Goal: Communication & Community: Answer question/provide support

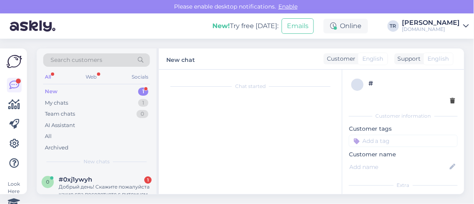
scroll to position [17, 0]
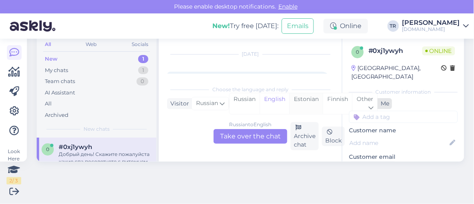
click at [317, 96] on div "Estonian" at bounding box center [305, 103] width 33 height 21
click at [246, 136] on div "Russian to Estonian Take over the chat" at bounding box center [250, 136] width 74 height 15
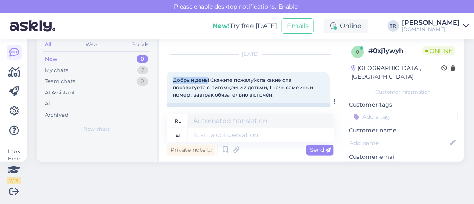
drag, startPoint x: 173, startPoint y: 79, endPoint x: 207, endPoint y: 80, distance: 34.7
click at [207, 80] on span "Добрый день! Скажите пожалуйста какие спа посоветуете с питомцем и 2 детьми, 1 …" at bounding box center [243, 87] width 141 height 21
copy span "Добрый день"
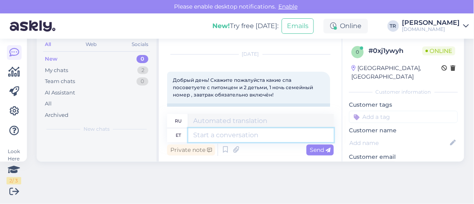
click at [232, 128] on textarea at bounding box center [260, 135] width 145 height 14
paste textarea "Добрый день"
type textarea "Добрый день"
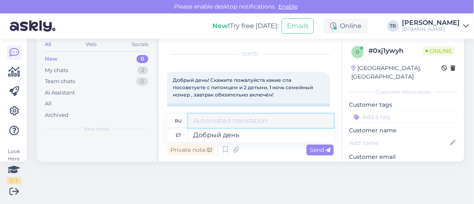
click at [223, 118] on textarea at bounding box center [260, 121] width 145 height 14
paste textarea "Добрый день"
type textarea "Добрый день"
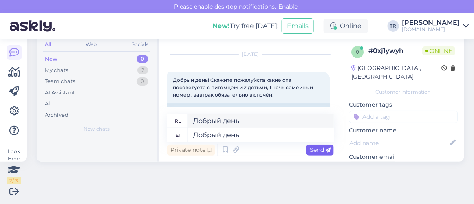
click at [310, 148] on span "Send" at bounding box center [320, 149] width 21 height 7
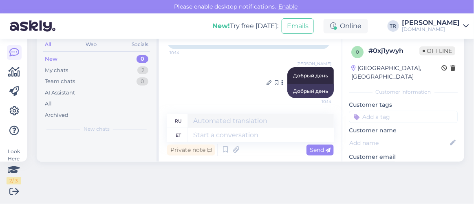
scroll to position [32, 0]
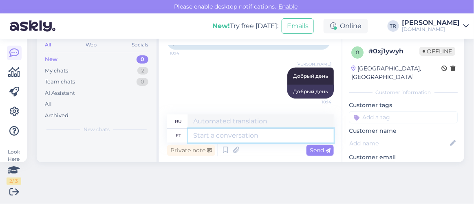
click at [256, 133] on textarea at bounding box center [260, 136] width 145 height 14
click at [255, 136] on textarea at bounding box center [260, 136] width 145 height 14
type textarea "Kõiki h"
type textarea "Все"
type textarea "Kõiki hotelle, k"
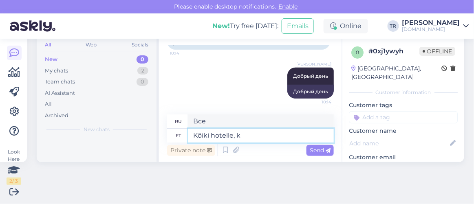
type textarea "Все отели,"
type textarea "Kõiki hotelle, kus lemm"
type textarea "Все отели, где"
type textarea "Kõiki hotelle, kus lemmikloom on"
type textarea "Все отели с домашними животными"
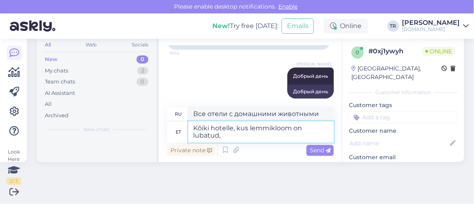
type textarea "Kõiki hotelle, kus lemmikloom on lubatud, n"
type textarea "Все отели, где разрешено проживание с домашними животными,"
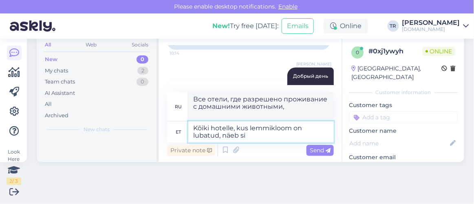
type textarea "Kõiki hotelle, kus lemmikloom on lubatud, näeb sii"
type textarea "Посмотреть все отели, где разрешено проживание с домашними животными"
paste textarea "https://hookusbookus.com/lv/pakas;dateArrival=2025-10-03;dateDeparture=2025-10-…"
type textarea "Kõiki hotelle, kus lemmikloom on lubatud, näeb siit: https://hookusbookus.com/l…"
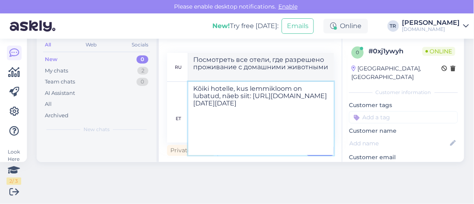
scroll to position [70, 0]
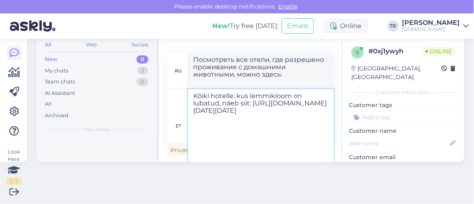
type textarea "Все отели, где разрешено проживание с домашними животными, можно увидеть здесь:…"
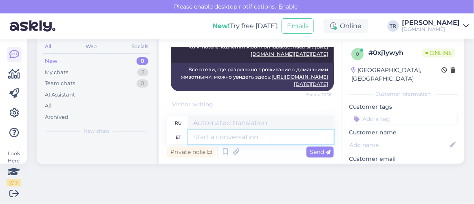
scroll to position [366, 0]
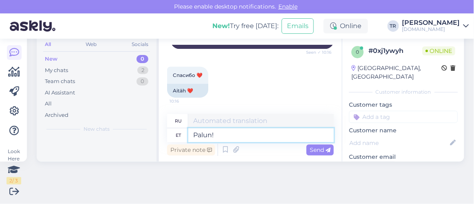
type textarea "Palun! :"
type textarea "Пожалуйста!"
type textarea "Palun! :)"
type textarea "Пожалуйста! :)"
type textarea "Palun! :)"
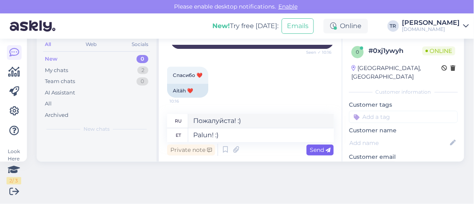
click at [326, 150] on icon at bounding box center [328, 150] width 5 height 5
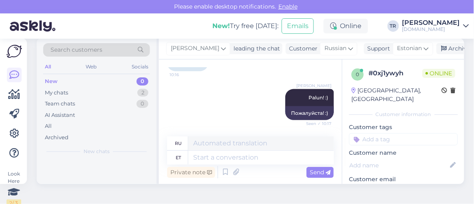
scroll to position [0, 0]
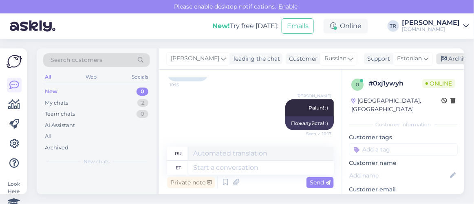
click at [447, 59] on div "Archive chat" at bounding box center [461, 58] width 51 height 11
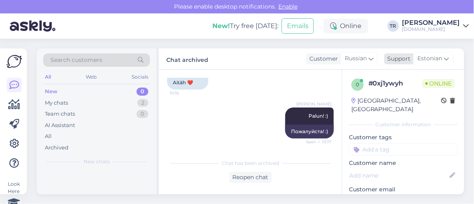
scroll to position [407, 0]
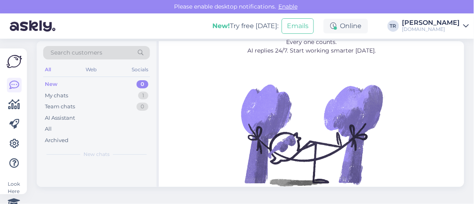
scroll to position [11, 0]
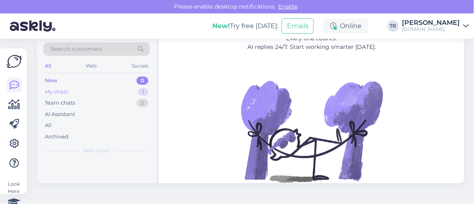
click at [71, 90] on div "My chats 1" at bounding box center [96, 91] width 107 height 11
click at [62, 91] on div "My chats" at bounding box center [57, 92] width 25 height 8
click at [62, 90] on div "My chats" at bounding box center [57, 92] width 25 height 8
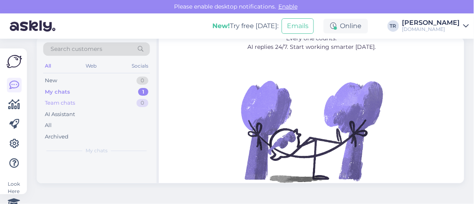
click at [64, 103] on div "Team chats" at bounding box center [60, 103] width 30 height 8
click at [62, 88] on div "My chats" at bounding box center [56, 92] width 23 height 8
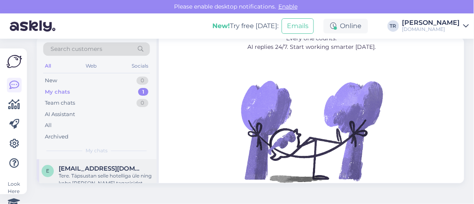
click at [98, 170] on span "Eda.pyvi@gmail.com" at bounding box center [101, 168] width 85 height 7
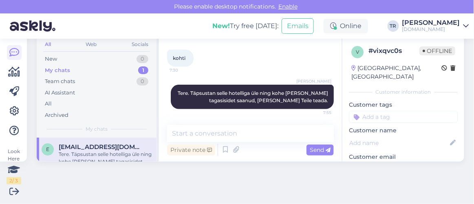
scroll to position [32, 0]
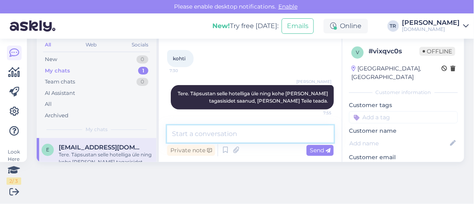
click at [255, 134] on textarea at bounding box center [250, 133] width 167 height 17
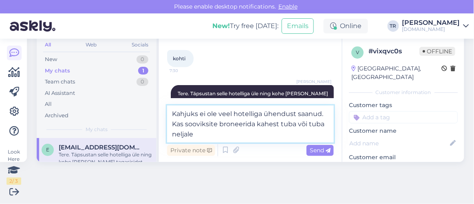
type textarea "Kahjuks ei ole veel hotelliga ühendust saanud. Kas sooviksite broneerida kahest…"
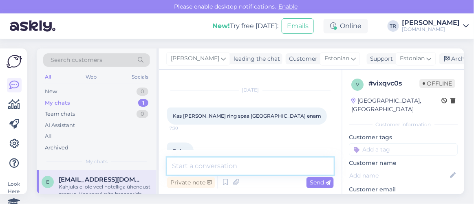
scroll to position [3, 0]
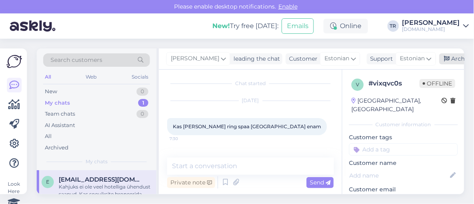
click at [447, 53] on div "Archive chat" at bounding box center [464, 58] width 51 height 11
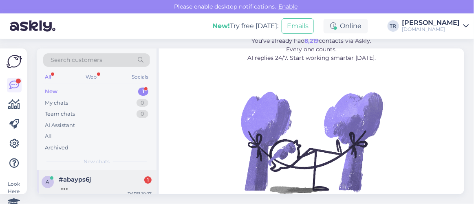
click at [79, 184] on div at bounding box center [105, 186] width 93 height 7
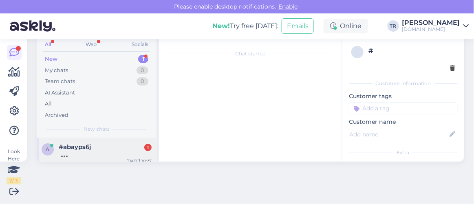
scroll to position [17, 0]
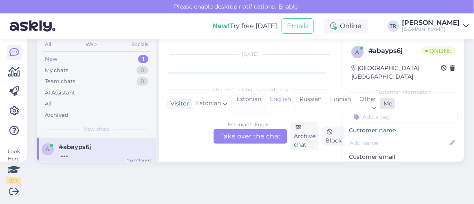
click at [244, 99] on div "Estonian" at bounding box center [248, 103] width 33 height 21
click at [251, 134] on div "Estonian to Estonian Take over the chat" at bounding box center [250, 136] width 74 height 15
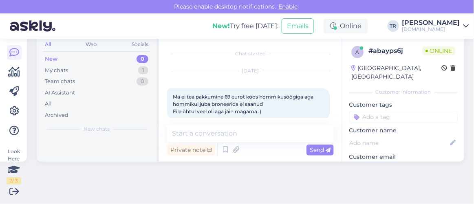
scroll to position [46, 0]
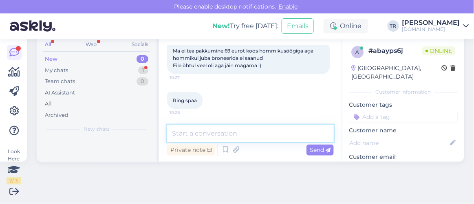
click at [227, 130] on textarea at bounding box center [250, 133] width 167 height 17
click at [227, 131] on textarea at bounding box center [250, 133] width 167 height 17
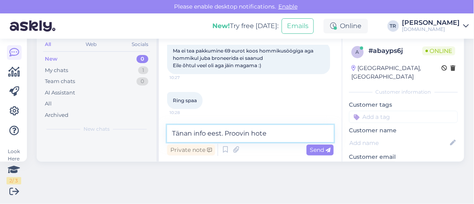
scroll to position [81, 0]
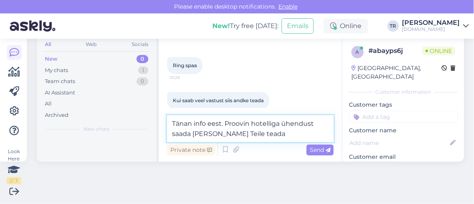
type textarea "Tänan info eest. Proovin hotelliga ühendust saada ja annan Teile teada."
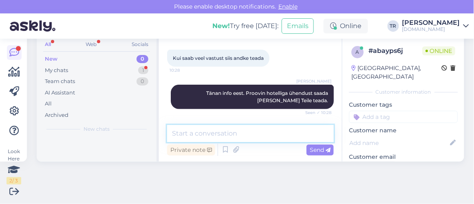
scroll to position [158, 0]
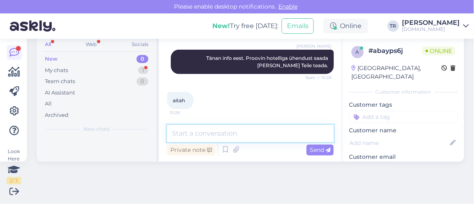
click at [200, 128] on textarea at bounding box center [250, 133] width 167 height 17
type textarea "Palun"
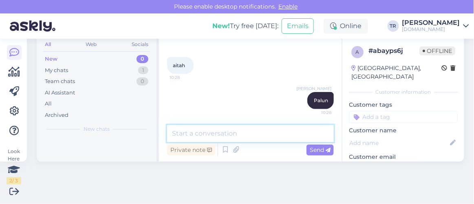
click at [230, 131] on textarea at bounding box center [250, 133] width 167 height 17
paste textarea "https://hookusbookus.com/et/hotellid-spaad/ring-spa-hostel/spaapuhkus-kahele-ko…"
type textarea "Nüüd saate broneeringu vormistada siit: [URL][DOMAIN_NAME][PERSON_NAME][DATE][D…"
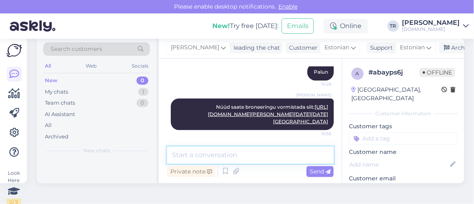
scroll to position [0, 0]
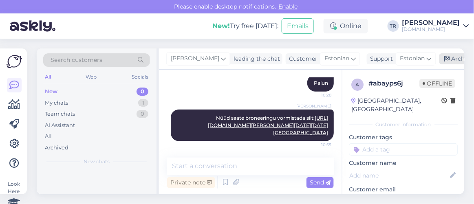
click at [447, 60] on icon at bounding box center [447, 59] width 6 height 6
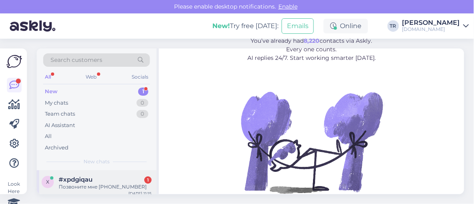
click at [101, 186] on div "Позвоните мне +37126263607" at bounding box center [105, 186] width 93 height 7
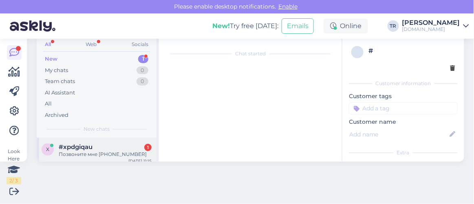
scroll to position [17, 0]
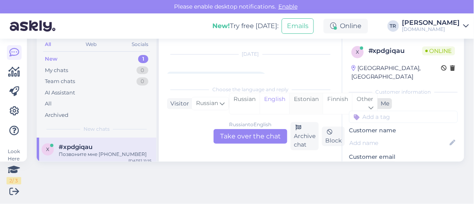
click at [299, 97] on div "Estonian" at bounding box center [305, 103] width 33 height 21
click at [263, 132] on div "Russian to Estonian Take over the chat" at bounding box center [250, 136] width 74 height 15
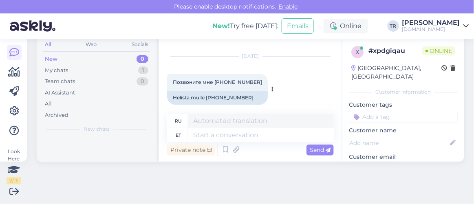
scroll to position [21, 0]
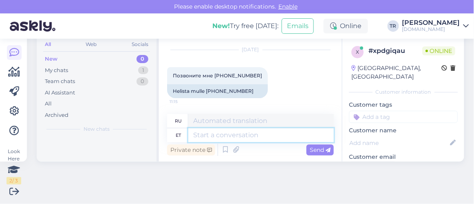
click at [235, 131] on textarea at bounding box center [260, 135] width 145 height 14
click at [274, 131] on textarea at bounding box center [260, 135] width 145 height 14
click at [274, 128] on textarea at bounding box center [260, 135] width 145 height 14
click at [277, 133] on textarea at bounding box center [260, 135] width 145 height 14
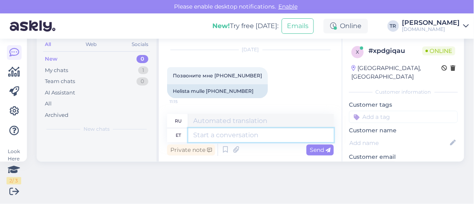
click at [277, 133] on textarea at bounding box center [260, 135] width 145 height 14
click at [260, 136] on textarea at bounding box center [260, 135] width 145 height 14
paste textarea "https://hookusbookus.com/ru/pakas;dateArrival=2025-09-25;dateDeparture=2025-09-…"
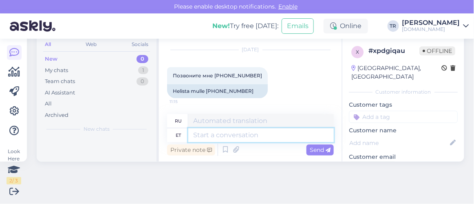
type textarea "https://hookusbookus.com/ru/pakas;dateArrival=2025-09-25;dateDeparture=2025-09-…"
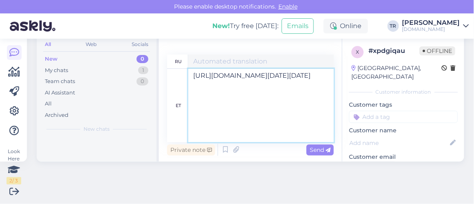
scroll to position [40, 0]
type textarea "[URL][DOMAIN_NAME][DATE][DATE]"
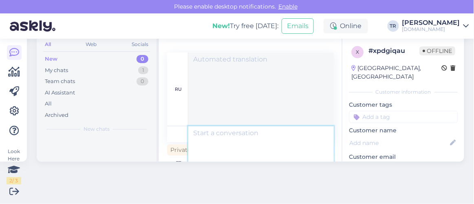
scroll to position [0, 0]
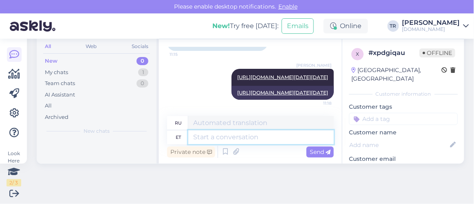
click at [224, 131] on textarea at bounding box center [260, 137] width 145 height 14
type textarea "v"
paste textarea "[URL][DOMAIN_NAME][DATE][DATE][GEOGRAPHIC_DATA]"
type textarea "[URL][DOMAIN_NAME][DATE][DATE][GEOGRAPHIC_DATA]"
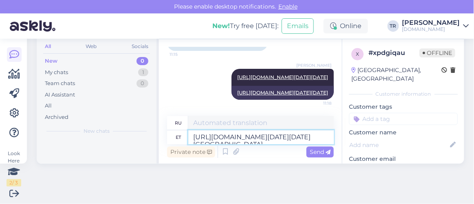
scroll to position [262, 0]
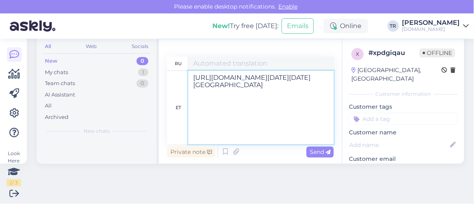
type textarea "[URL][DOMAIN_NAME][DATE][DATE][GEOGRAPHIC_DATA]"
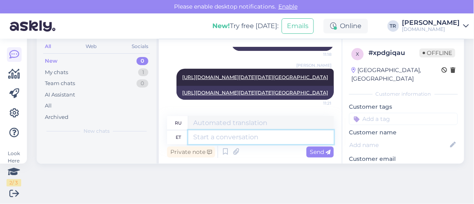
scroll to position [0, 0]
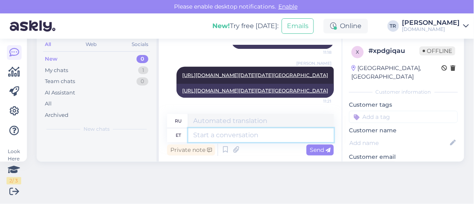
click at [246, 137] on textarea at bounding box center [260, 135] width 145 height 14
click at [266, 137] on textarea at bounding box center [260, 135] width 145 height 14
paste textarea "[URL][DOMAIN_NAME][DATE][DATE][GEOGRAPHIC_DATA]"
type textarea "[URL][DOMAIN_NAME][DATE][DATE][GEOGRAPHIC_DATA]"
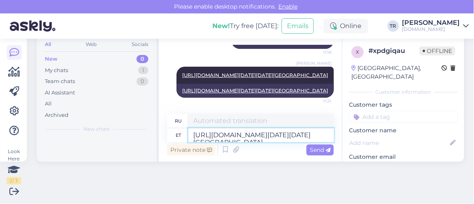
scroll to position [114, 0]
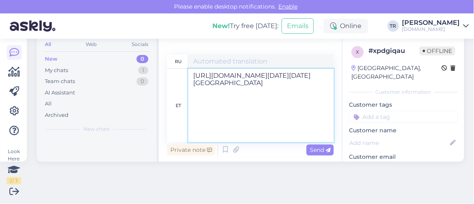
type textarea "[URL][DOMAIN_NAME][DATE][DATE][GEOGRAPHIC_DATA]"
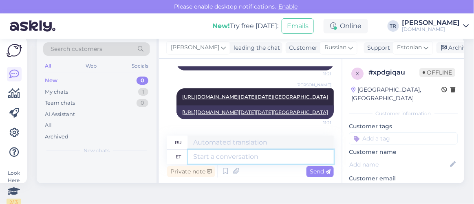
scroll to position [0, 0]
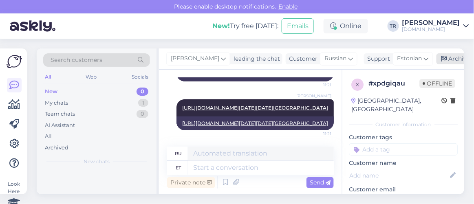
click at [446, 58] on div "Archive chat" at bounding box center [461, 58] width 51 height 11
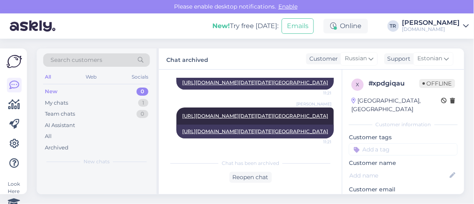
scroll to position [731, 0]
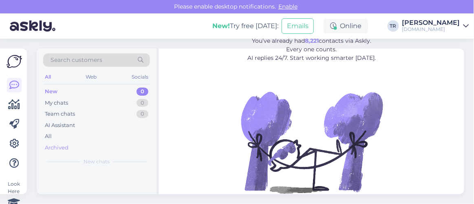
click at [62, 144] on div "Archived" at bounding box center [57, 148] width 24 height 8
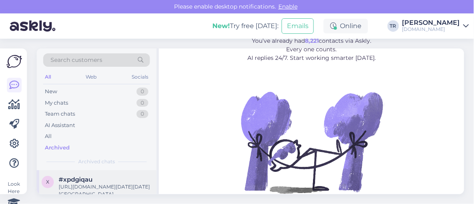
click at [103, 186] on div "[URL][DOMAIN_NAME][DATE][DATE][GEOGRAPHIC_DATA]" at bounding box center [105, 190] width 93 height 15
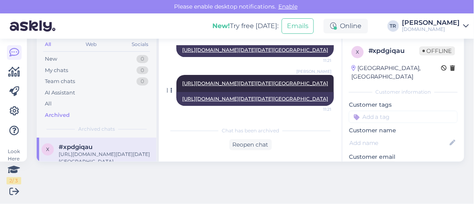
scroll to position [421, 0]
click at [256, 145] on div "Reopen chat" at bounding box center [250, 144] width 42 height 11
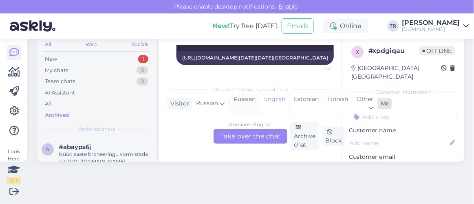
click at [251, 107] on div "Russian" at bounding box center [244, 103] width 30 height 21
click at [249, 139] on div "Russian to Russian Take over the chat" at bounding box center [250, 136] width 74 height 15
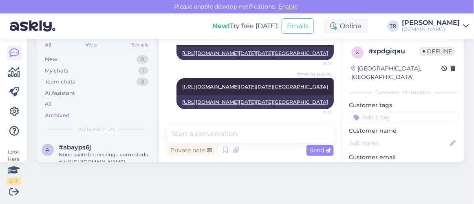
scroll to position [592, 0]
click at [272, 136] on textarea at bounding box center [250, 133] width 167 height 17
type textarea "M"
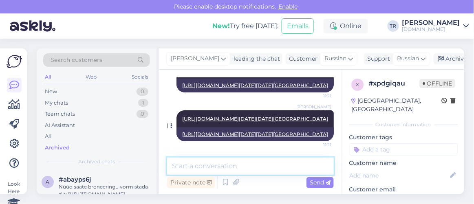
scroll to position [518, 0]
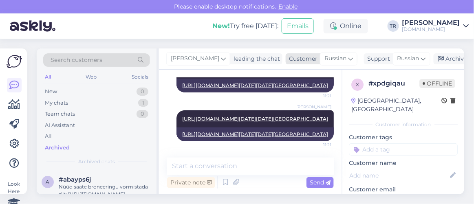
click at [333, 56] on span "Russian" at bounding box center [335, 58] width 22 height 9
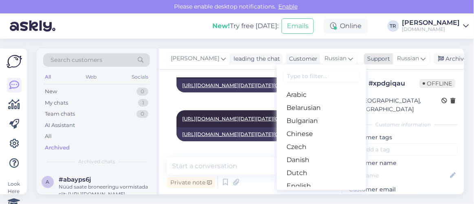
click at [403, 55] on span "Russian" at bounding box center [408, 58] width 22 height 9
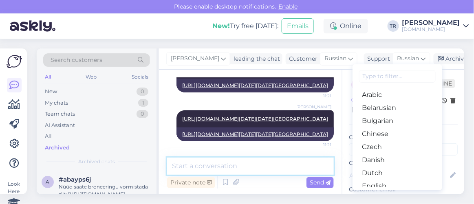
click at [257, 166] on textarea at bounding box center [250, 166] width 167 height 17
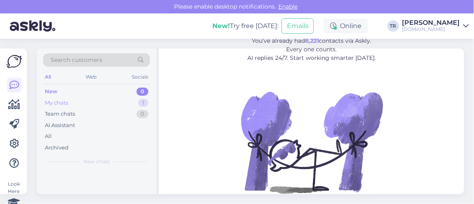
click at [112, 104] on div "My chats 1" at bounding box center [96, 102] width 107 height 11
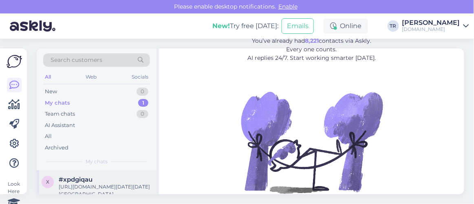
click at [101, 176] on div "#xpdgiqau" at bounding box center [105, 179] width 93 height 7
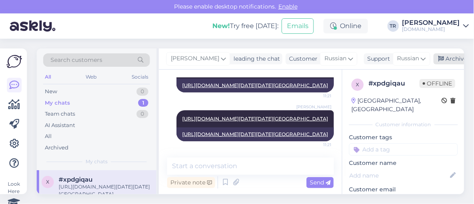
click at [453, 58] on div "Archive chat" at bounding box center [459, 58] width 51 height 11
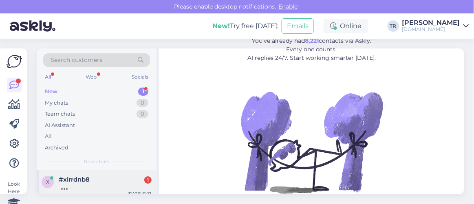
click at [89, 181] on span "#xirrdnb8" at bounding box center [74, 179] width 31 height 7
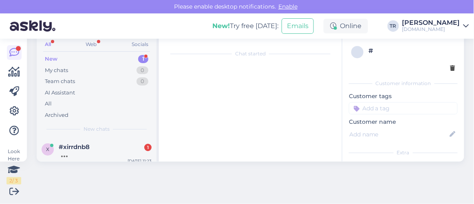
scroll to position [17, 0]
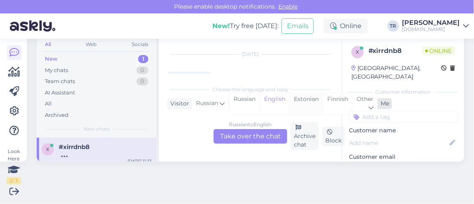
drag, startPoint x: 299, startPoint y: 100, endPoint x: 288, endPoint y: 111, distance: 15.3
click at [299, 100] on div "Estonian" at bounding box center [305, 103] width 33 height 21
click at [263, 132] on div "Russian to Estonian Take over the chat" at bounding box center [250, 136] width 74 height 15
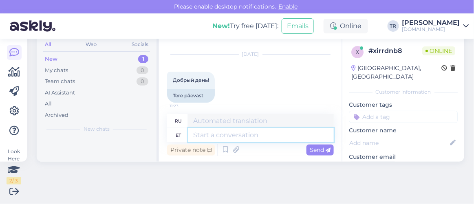
click at [263, 140] on textarea at bounding box center [260, 135] width 145 height 14
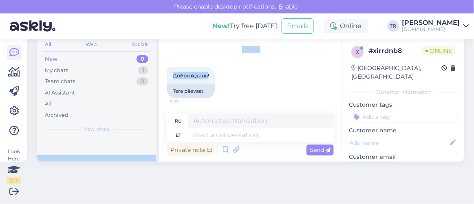
drag, startPoint x: 207, startPoint y: 76, endPoint x: 154, endPoint y: 79, distance: 52.3
click at [154, 79] on div "Search customers All Web Socials New 0 My chats 1 Team chats 0 AI Assistant All…" at bounding box center [250, 89] width 427 height 146
drag, startPoint x: 266, startPoint y: 79, endPoint x: 244, endPoint y: 79, distance: 21.6
click at [266, 79] on div "Sep 25 2025 Добрый день! 11:23 Tere päevast" at bounding box center [250, 74] width 167 height 66
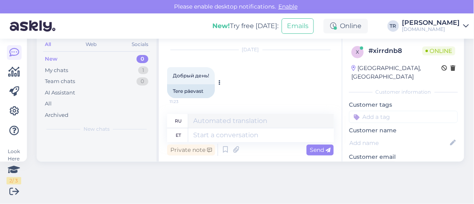
click at [211, 78] on div "Добрый день! 11:23" at bounding box center [191, 75] width 48 height 17
drag, startPoint x: 207, startPoint y: 75, endPoint x: 173, endPoint y: 77, distance: 33.4
click at [173, 77] on span "Добрый день!" at bounding box center [191, 76] width 36 height 6
copy span "Добрый день"
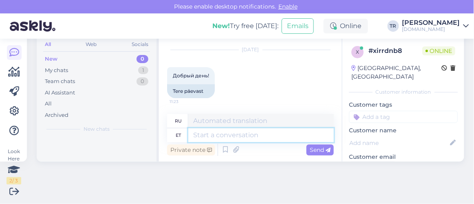
click at [248, 136] on textarea at bounding box center [260, 135] width 145 height 14
paste textarea "Добрый день"
type textarea "Добрый день"
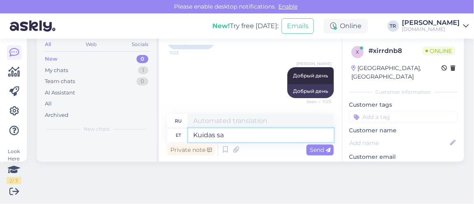
type textarea "Kuidas saa"
type textarea "Как"
type textarea "Kuidas saan a"
type textarea "Как я могу"
type textarea "Kuidas saan abiks"
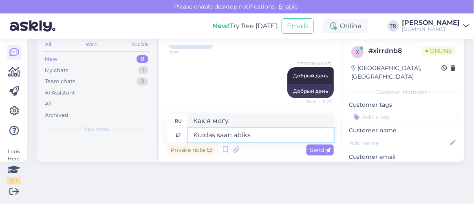
type textarea "Как я могу получить ab?"
type textarea "Kuidas saan abiks o"
type textarea "Чем я могу помочь?"
type textarea "Kuidas saan abiks olla?"
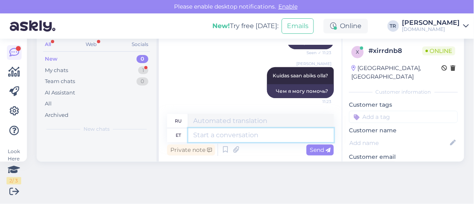
scroll to position [168, 0]
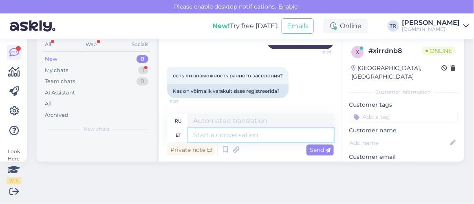
click at [272, 136] on textarea at bounding box center [260, 135] width 145 height 14
click at [277, 132] on textarea at bounding box center [260, 135] width 145 height 14
type textarea "Kui so"
type textarea "Если"
type textarea "Kui soovite"
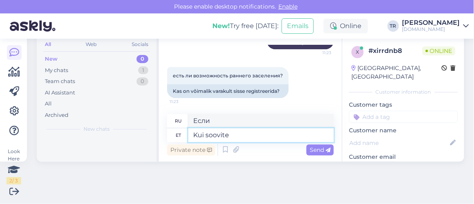
type textarea "Если ты хочешь"
type textarea "Kui soovite varasemat ch"
type textarea "Если вы хотите более раннюю версию"
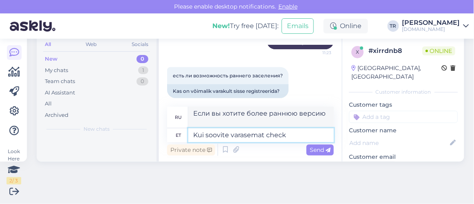
type textarea "Kui soovite varasemat check"
type textarea "Если вы хотите более раннюю проверку"
type textarea "Kui soovite varasemat check-ini"
type textarea "Если вы хотите зарегистрироваться раньше"
type textarea "Kui soovite varasemat check-ini, si"
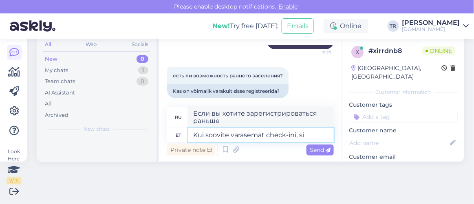
type textarea "Если вы хотите зарегистрироваться раньше,"
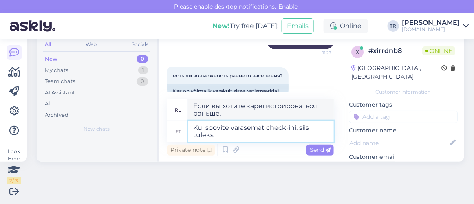
type textarea "Kui soovite varasemat check-ini, siis tuleks"
type textarea "Если вы хотите зарегистрироваться раньше, вам следует"
type textarea "Kui soovite varasemat check-ini, siis tuleks teil info sa"
type textarea "Если вы хотите зарегистрироваться раньше, пожалуйста, сообщите нам об этом."
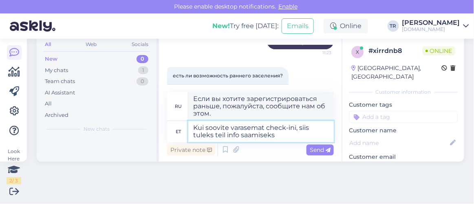
type textarea "Kui soovite varasemat check-ini, siis tuleks teil info saamiseks"
type textarea "Если вы хотите зарегистрироваться раньше, свяжитесь с нами для получения информ…"
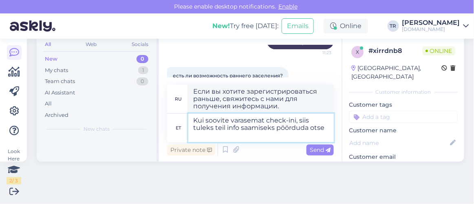
type textarea "Kui soovite varasemat check-ini, siis tuleks teil info saamiseks pöörduda otse h"
type textarea "Если вы желаете зарегистрироваться раньше, вам следует связаться с отелем напря…"
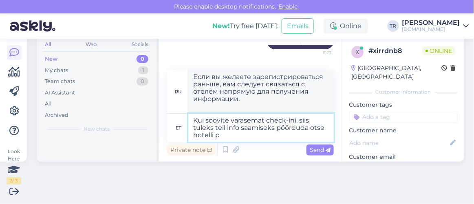
type textarea "Kui soovite varasemat check-ini, siis tuleks teil info saamiseks pöörduda otse …"
type textarea "Если вы желаете заселиться раньше, вам следует обратиться непосредственно в оте…"
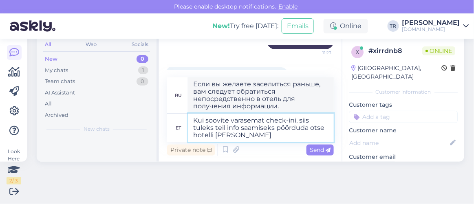
type textarea "Kui soovite varasemat check-ini, siis tuleks teil info saamiseks pöörduda otse …"
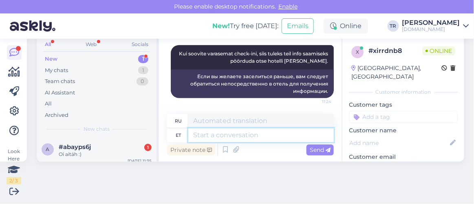
scroll to position [32, 0]
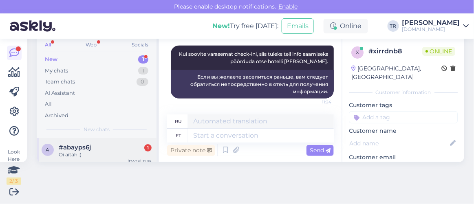
click at [80, 149] on span "#abayps6j" at bounding box center [75, 147] width 32 height 7
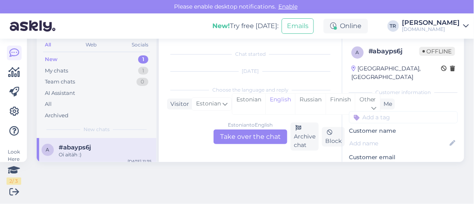
scroll to position [33, 0]
click at [253, 102] on div "Estonian" at bounding box center [248, 103] width 33 height 21
click at [258, 134] on div "Estonian to Estonian Take over the chat" at bounding box center [250, 136] width 74 height 15
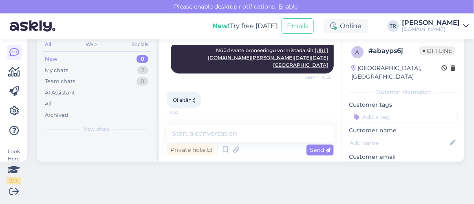
scroll to position [381, 0]
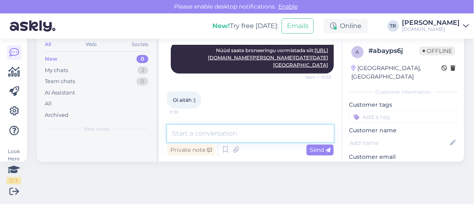
click at [257, 139] on textarea at bounding box center [250, 133] width 167 height 17
type textarea "Palun :)"
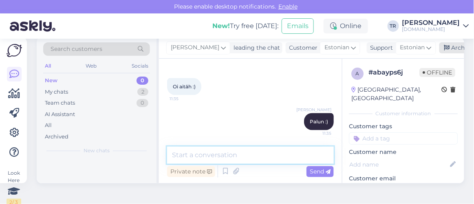
scroll to position [0, 0]
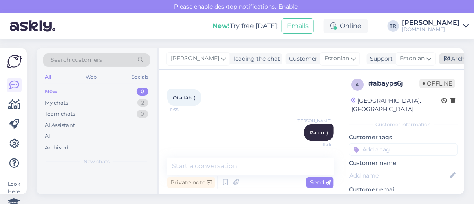
click at [440, 57] on div "Archive chat" at bounding box center [464, 58] width 51 height 11
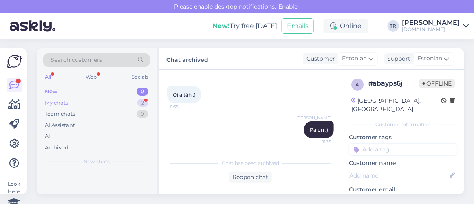
click at [105, 106] on div "My chats 2" at bounding box center [96, 102] width 107 height 11
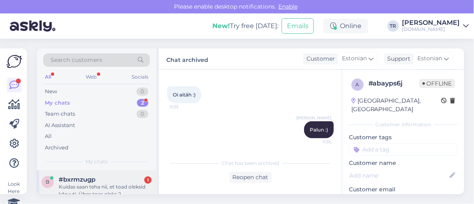
click at [107, 191] on div "Kuidas saan teha nii, et toad oleksid kõrvuti. Ühes toas oleks 2 täiskasvanut j…" at bounding box center [105, 190] width 93 height 15
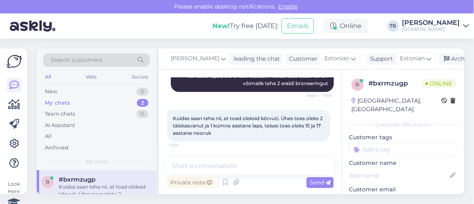
scroll to position [33, 0]
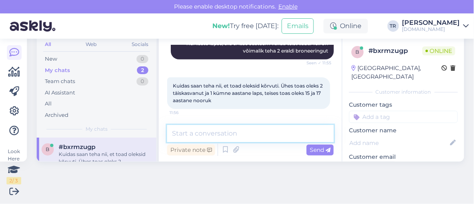
click at [257, 133] on textarea at bounding box center [250, 133] width 167 height 17
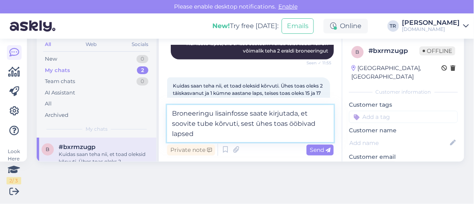
type textarea "Broneeringu lisainfosse saate kirjutada, et soovite tube kõrvuti, sest ühes toa…"
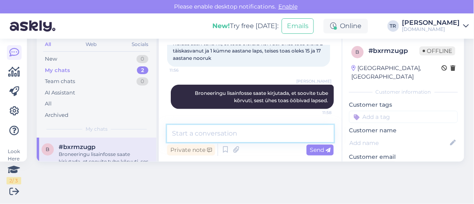
scroll to position [32, 0]
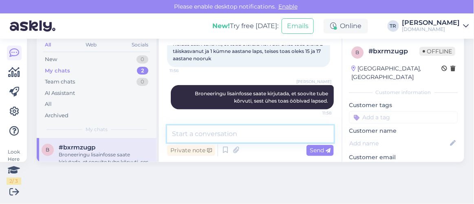
click at [278, 130] on textarea at bounding box center [250, 133] width 167 height 17
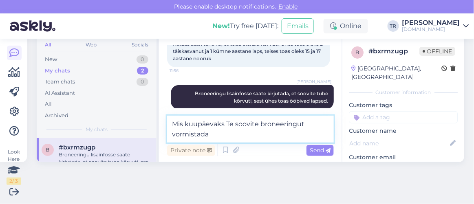
type textarea "Mis kuupäevaks Te soovite broneeringut vormistada?"
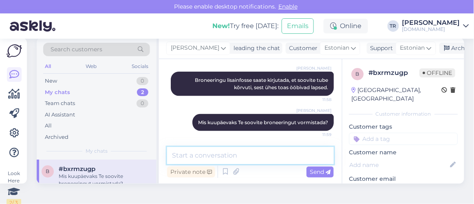
scroll to position [0, 0]
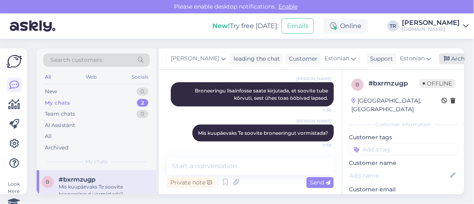
click at [449, 57] on div "Archive chat" at bounding box center [464, 58] width 51 height 11
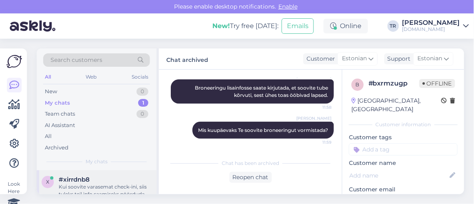
click at [118, 186] on div "Kui soovite varasemat check-ini, siis tuleks teil info saamiseks pöörduda otse …" at bounding box center [105, 190] width 93 height 15
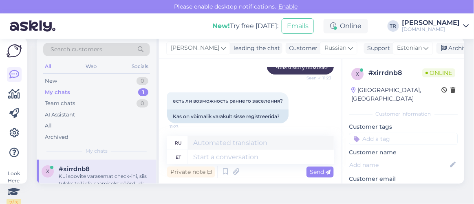
scroll to position [0, 0]
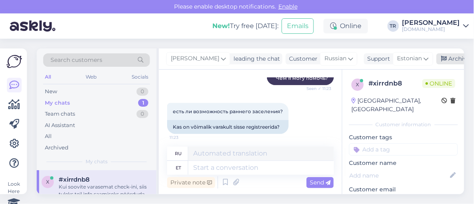
click at [444, 62] on div "Archive chat" at bounding box center [461, 58] width 51 height 11
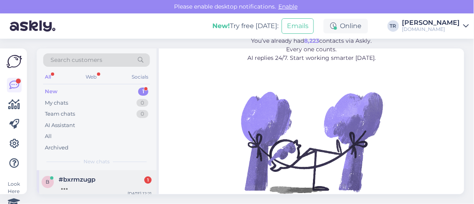
click at [95, 180] on div "#bxrmzugp 1" at bounding box center [105, 179] width 93 height 7
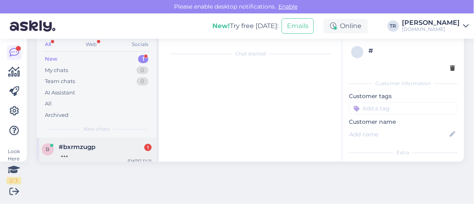
scroll to position [323, 0]
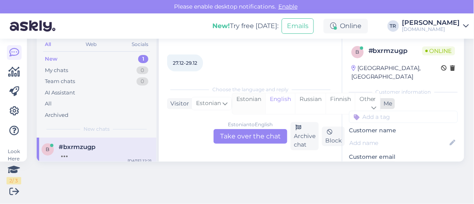
click at [256, 102] on div "Estonian" at bounding box center [248, 103] width 33 height 21
click at [244, 130] on div "Estonian to Estonian Take over the chat" at bounding box center [250, 136] width 74 height 15
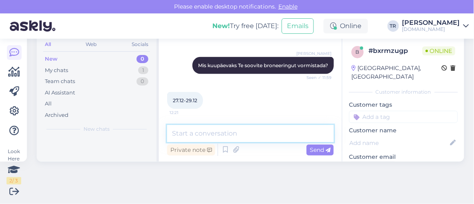
click at [244, 130] on textarea at bounding box center [250, 133] width 167 height 17
type textarea "Üks hetk palun"
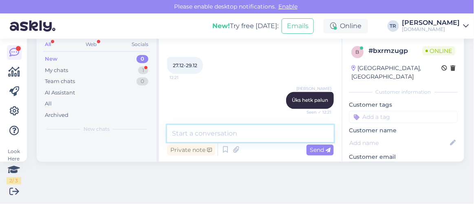
scroll to position [370, 0]
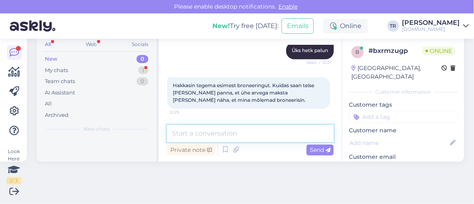
click at [235, 129] on textarea at bounding box center [250, 133] width 167 height 17
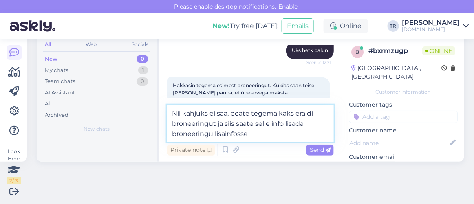
type textarea "Nii kahjuks ei saa, peate tegema kaks eraldi broneeringut ja siis saate selle i…"
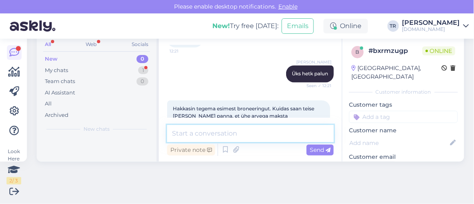
scroll to position [313, 0]
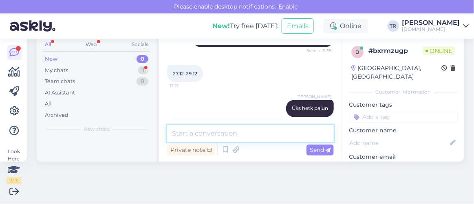
drag, startPoint x: 254, startPoint y: 138, endPoint x: 257, endPoint y: 134, distance: 5.5
click at [254, 138] on textarea at bounding box center [250, 133] width 167 height 17
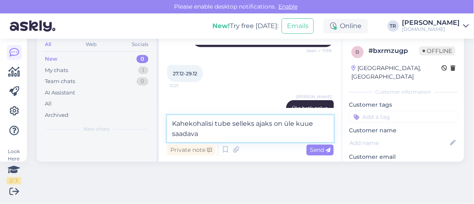
type textarea "Kahekohalisi tube selleks ajaks on üle kuue saadaval"
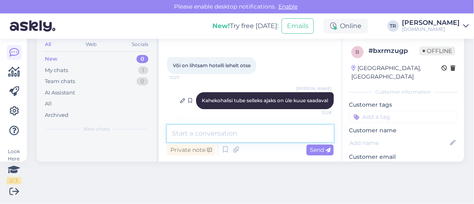
scroll to position [32, 0]
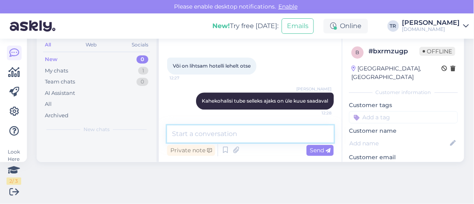
click at [270, 128] on textarea at bounding box center [250, 133] width 167 height 17
click at [251, 128] on textarea at bounding box center [250, 133] width 167 height 17
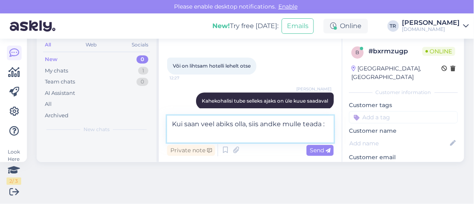
type textarea "Kui saan veel abiks olla, siis andke mulle teada :)"
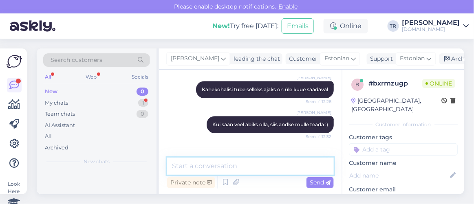
scroll to position [33, 0]
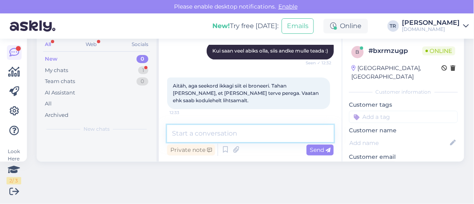
click at [264, 129] on textarea at bounding box center [250, 133] width 167 height 17
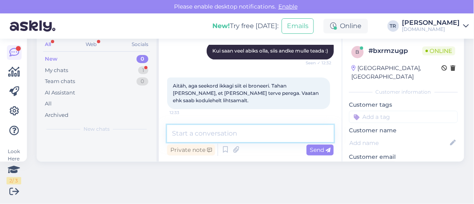
click at [264, 129] on textarea at bounding box center [250, 133] width 167 height 17
click at [266, 134] on textarea at bounding box center [250, 133] width 167 height 17
click at [266, 135] on textarea at bounding box center [250, 133] width 167 height 17
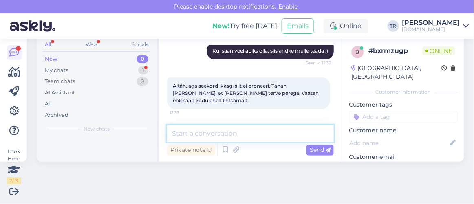
click at [266, 135] on textarea at bounding box center [250, 133] width 167 height 17
click at [266, 134] on textarea at bounding box center [250, 133] width 167 height 17
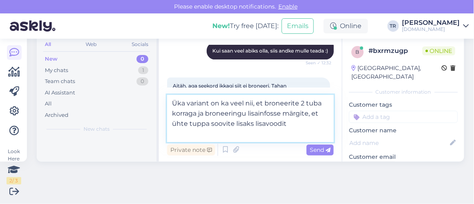
type textarea "Üka variant on ka veel nii, et broneerite 2 tuba korraga ja broneeringu lisainf…"
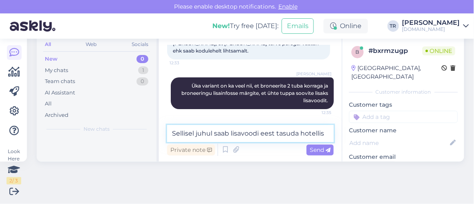
scroll to position [677, 0]
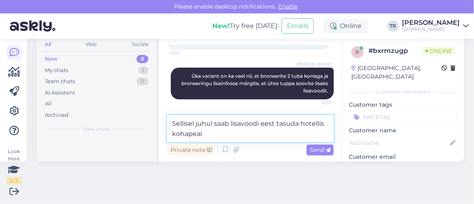
type textarea "Sellisel juhul saab lisavoodi eest tasuda hotellis kohapeal."
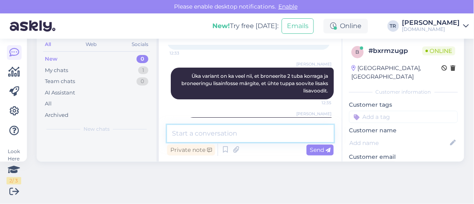
scroll to position [702, 0]
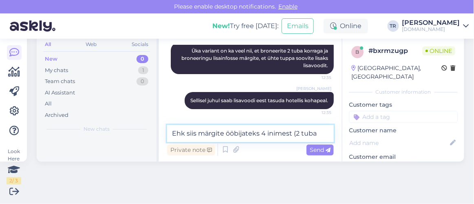
type textarea "Ehk siis märgite ööbijateks 4 inimest (2 tuba)"
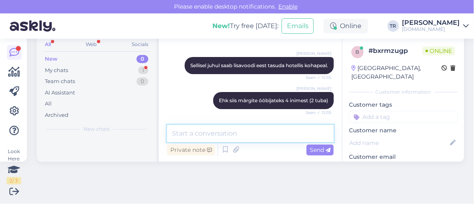
scroll to position [779, 0]
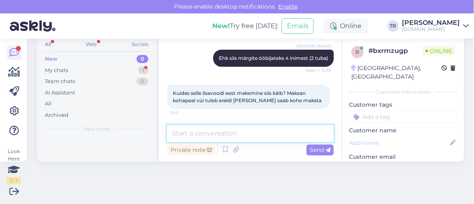
click at [256, 128] on textarea at bounding box center [250, 133] width 167 height 17
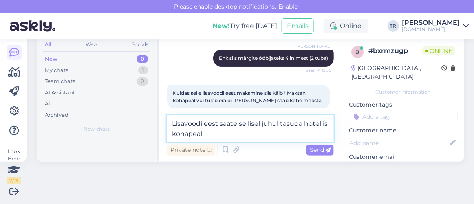
type textarea "Lisavoodi eest saate sellisel juhul tasuda hotellis kohapeal."
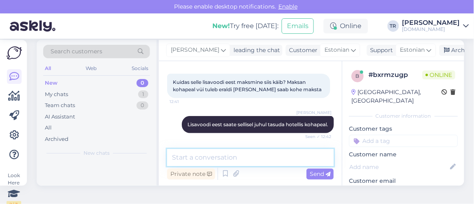
scroll to position [0, 0]
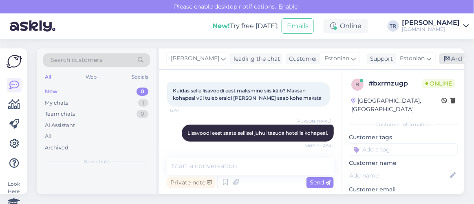
click at [447, 60] on div "Archive chat" at bounding box center [464, 58] width 51 height 11
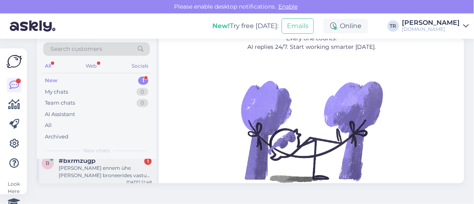
scroll to position [12, 0]
click at [113, 161] on div "[PERSON_NAME] ennem ühe [PERSON_NAME] broneerides vastus, et lisavoodi pole saa…" at bounding box center [105, 168] width 93 height 15
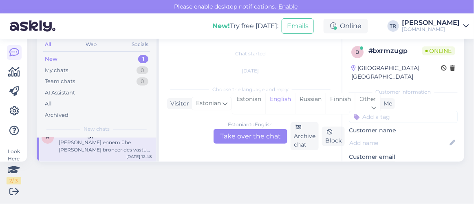
scroll to position [887, 0]
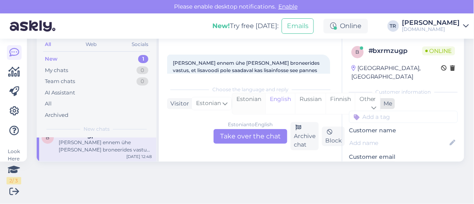
click at [244, 100] on div "Estonian" at bounding box center [248, 103] width 33 height 21
click at [249, 137] on div "Estonian to Estonian Take over the chat" at bounding box center [250, 136] width 74 height 15
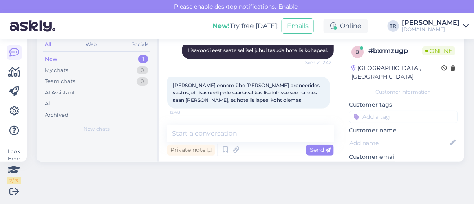
scroll to position [0, 0]
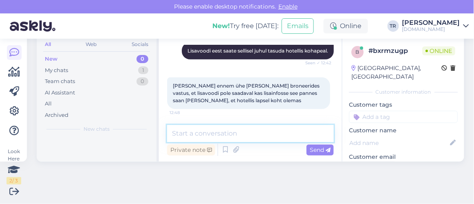
click at [214, 133] on textarea at bounding box center [250, 133] width 167 height 17
type textarea "Ma kohe vaatan lisavoodi saadavuse üle"
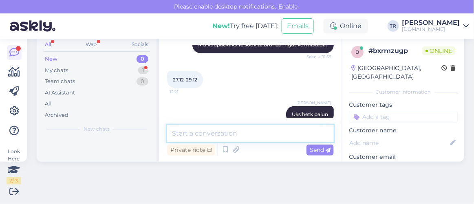
scroll to position [942, 0]
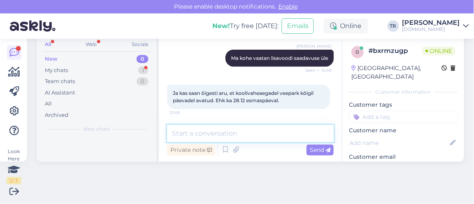
click at [258, 126] on textarea at bounding box center [250, 133] width 167 height 17
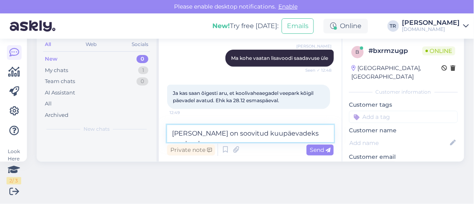
type textarea "Lisavoodi on soovitud kuupäevadeks saadaval."
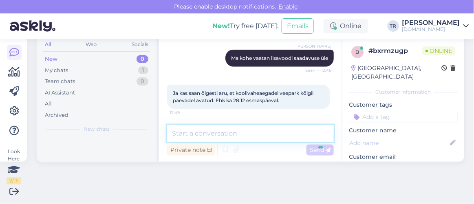
scroll to position [977, 0]
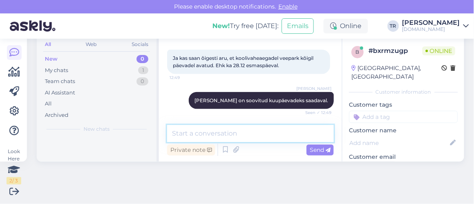
click at [225, 130] on textarea at bounding box center [250, 133] width 167 height 17
click at [225, 131] on textarea at bounding box center [250, 133] width 167 height 17
paste textarea "Avatud: Reede-pühapäev 10:00–20:00 Lisaks igapäevaselt Eesti koolivaheaegadel j…"
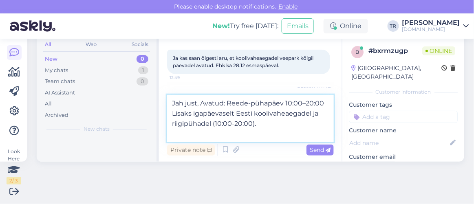
drag, startPoint x: 221, startPoint y: 103, endPoint x: 200, endPoint y: 104, distance: 20.8
click at [200, 104] on textarea "Jah just, Avatud: Reede-pühapäev 10:00–20:00 Lisaks igapäevaselt Eesti koolivah…" at bounding box center [250, 118] width 167 height 47
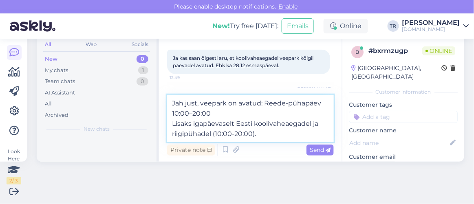
click at [170, 126] on textarea "Jah just, veepark on avatud: Reede-pühapäev 10:00–20:00 Lisaks igapäevaselt Ees…" at bounding box center [250, 118] width 167 height 47
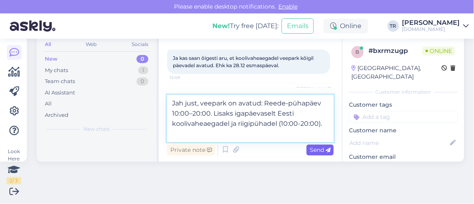
type textarea "Jah just, veepark on avatud: Reede-pühapäev 10:00–20:00. Lisaks igapäevaselt Ee…"
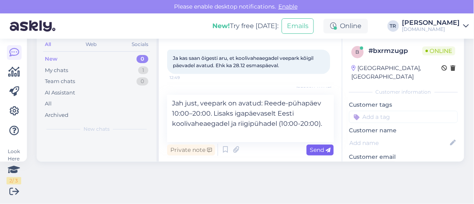
click at [315, 150] on span "Send" at bounding box center [320, 149] width 21 height 7
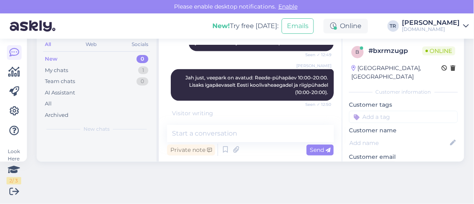
scroll to position [1026, 0]
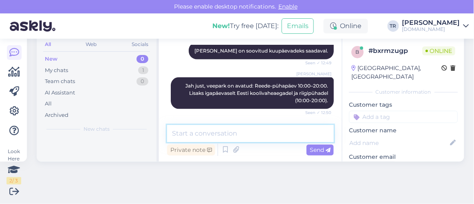
click at [261, 134] on textarea at bounding box center [250, 133] width 167 height 17
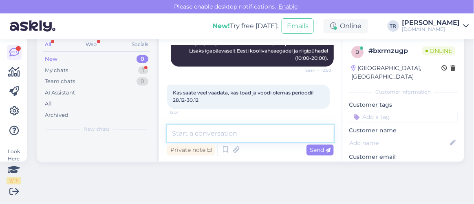
click at [240, 128] on textarea at bounding box center [250, 133] width 167 height 17
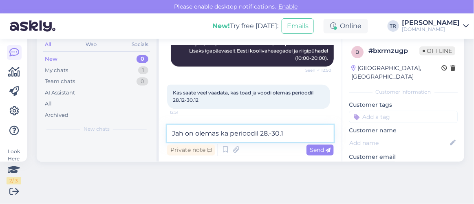
type textarea "Jah on olemas ka perioodil 28.-30.12"
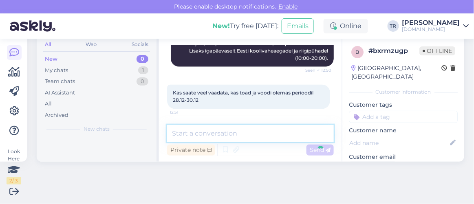
scroll to position [1104, 0]
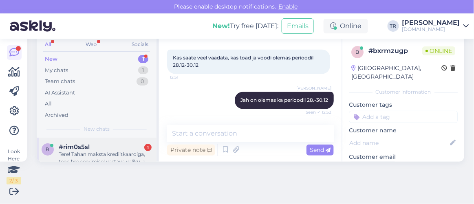
click at [91, 148] on div "#rim0s5sl 1" at bounding box center [105, 146] width 93 height 7
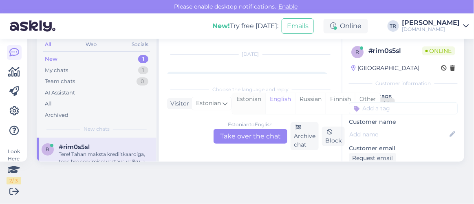
click at [253, 97] on div "Estonian" at bounding box center [248, 103] width 33 height 21
click at [251, 137] on div "Estonian to Estonian Take over the chat" at bounding box center [250, 136] width 74 height 15
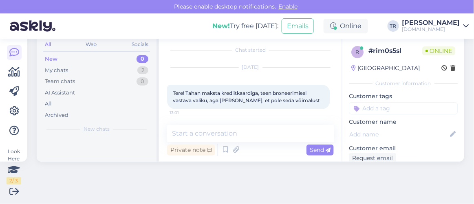
scroll to position [32, 0]
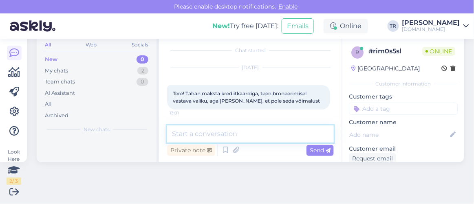
click at [241, 132] on textarea at bounding box center [250, 133] width 167 height 17
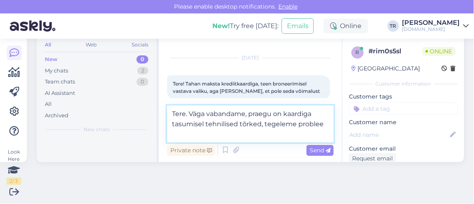
scroll to position [17, 0]
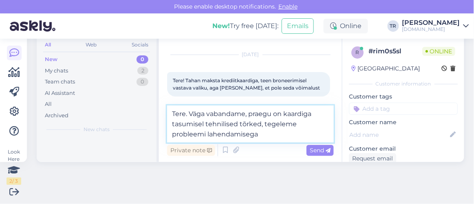
type textarea "Tere. Väga vabandame, praegu on kaardiga tasumisel tehnilised tõrked, tegeleme …"
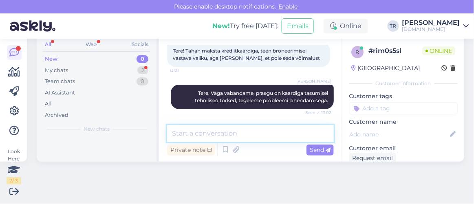
scroll to position [88, 0]
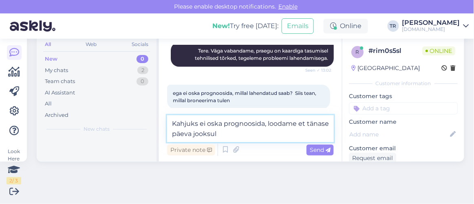
type textarea "Kahjuks ei oska prognoosida, loodame et tänase päeva jooksul."
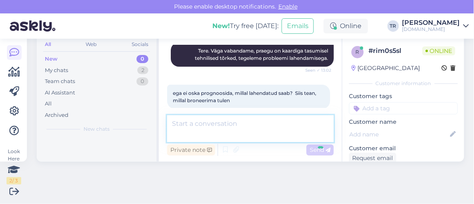
scroll to position [131, 0]
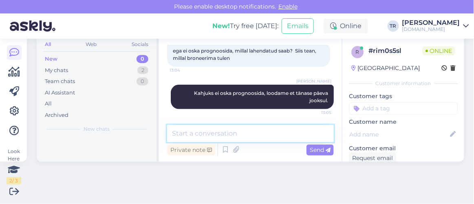
paste textarea "If P&C Insurance AS"
type textarea "If P&C Insurance AS"
drag, startPoint x: 252, startPoint y: 137, endPoint x: 113, endPoint y: 141, distance: 138.6
click at [113, 141] on div "Search customers All Web Socials New 0 My chats 2 Team chats 0 AI Assistant All…" at bounding box center [250, 89] width 427 height 146
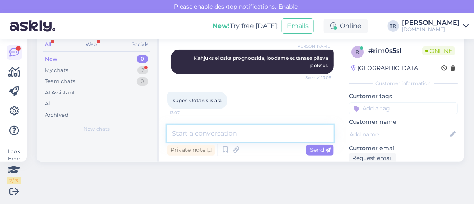
click at [227, 136] on textarea at bounding box center [250, 133] width 167 height 17
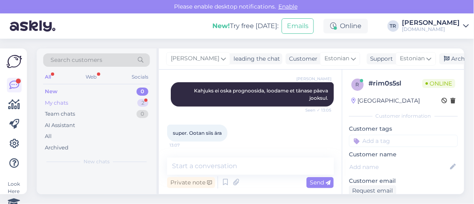
click at [89, 104] on div "My chats 2" at bounding box center [96, 102] width 107 height 11
click at [90, 88] on div "New 0" at bounding box center [96, 91] width 107 height 11
click at [91, 101] on div "My chats 2" at bounding box center [96, 102] width 107 height 11
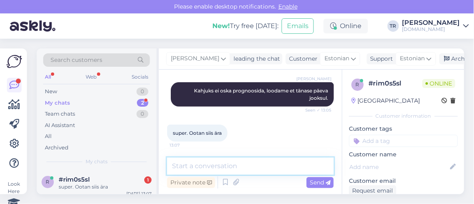
click at [251, 165] on textarea at bounding box center [250, 166] width 167 height 17
click at [250, 165] on textarea at bounding box center [250, 166] width 167 height 17
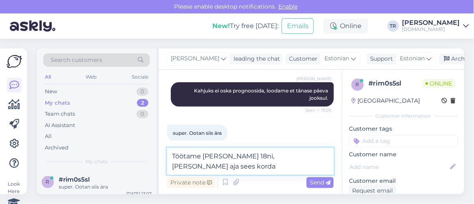
scroll to position [175, 0]
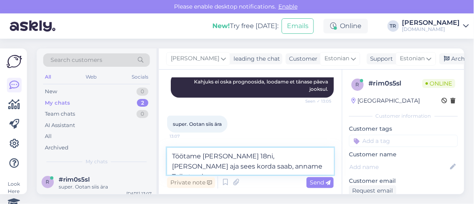
type textarea "Töötame täna kella 18ni, kui selle aja sees korda saab, anname Teile teada :)"
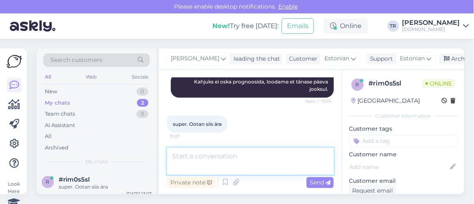
scroll to position [33, 0]
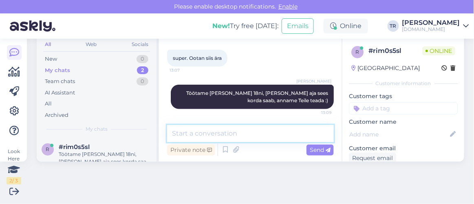
click at [240, 130] on textarea at bounding box center [250, 133] width 167 height 17
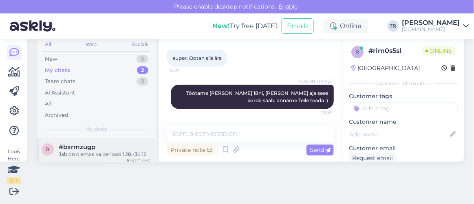
click at [95, 151] on div "Jah on olemas ka perioodil 28.-30.12" at bounding box center [105, 154] width 93 height 7
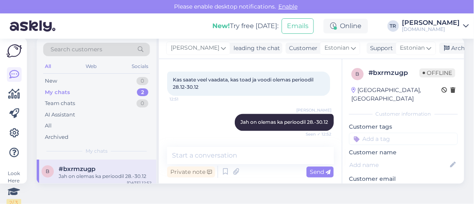
scroll to position [0, 0]
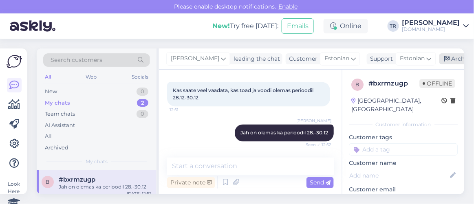
click at [447, 56] on icon at bounding box center [447, 59] width 6 height 6
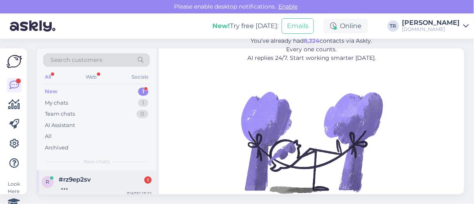
click at [98, 176] on div "#rz9ep2sv 1" at bounding box center [105, 179] width 93 height 7
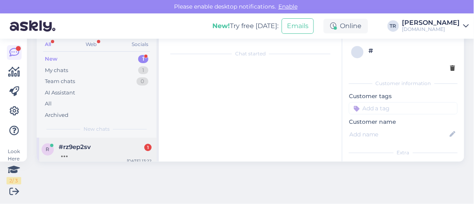
scroll to position [17, 0]
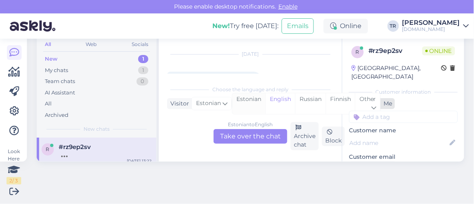
click at [247, 96] on div "Estonian" at bounding box center [248, 103] width 33 height 21
click at [249, 137] on div "Estonian to Estonian Take over the chat" at bounding box center [250, 136] width 74 height 15
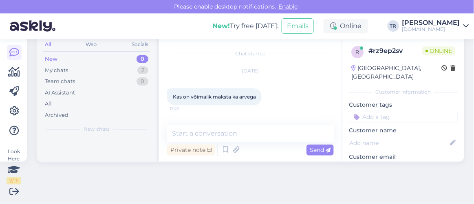
scroll to position [32, 0]
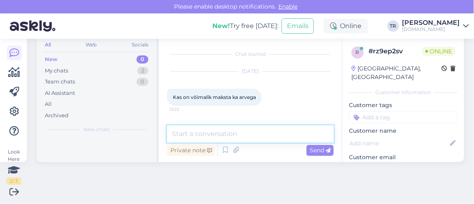
click at [275, 128] on textarea at bounding box center [250, 133] width 167 height 17
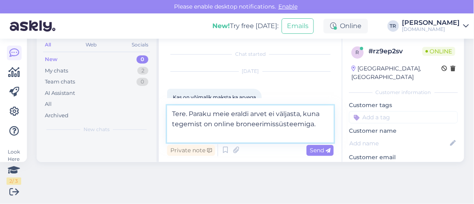
type textarea "Tere. Paraku meie eraldi arvet ei väljasta, kuna tegemist on online broneerimis…"
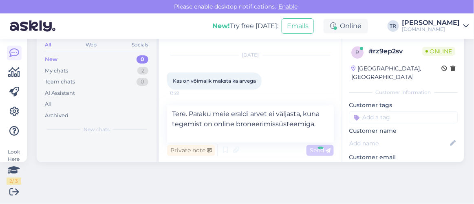
click at [319, 123] on div "Chat started [DATE] Kas on võimalik maksta ka arvega 13:22 Tere. Paraku meie er…" at bounding box center [250, 99] width 183 height 125
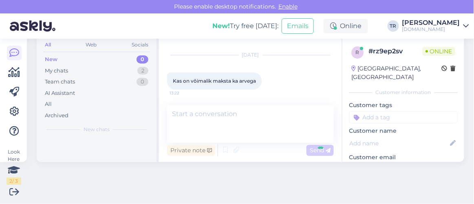
scroll to position [33, 0]
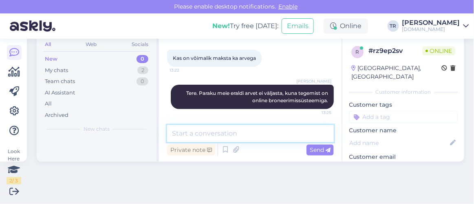
drag, startPoint x: 202, startPoint y: 139, endPoint x: 209, endPoint y: 137, distance: 7.3
click at [207, 137] on textarea at bounding box center [250, 133] width 167 height 17
paste textarea "Arve broneeringu eest koostatakse hotellist välja registreerimise kuupäeval. [P…"
type textarea "Arve broneeringu eest koostatakse hotellist välja registreerimise kuupäeval. [P…"
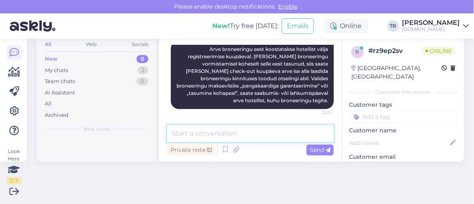
scroll to position [32, 0]
click at [263, 141] on textarea at bounding box center [250, 133] width 167 height 17
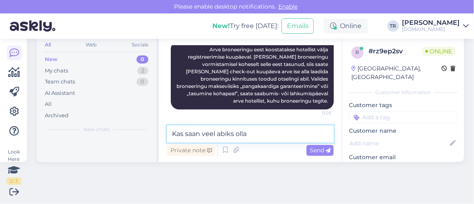
type textarea "Kas saan veel abiks olla+"
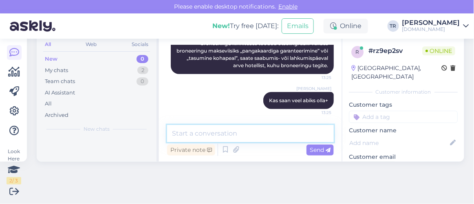
type textarea "?"
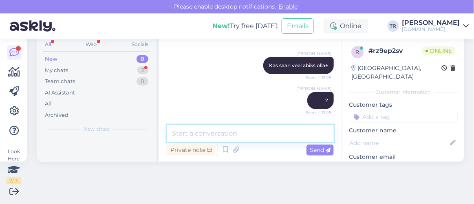
scroll to position [230, 0]
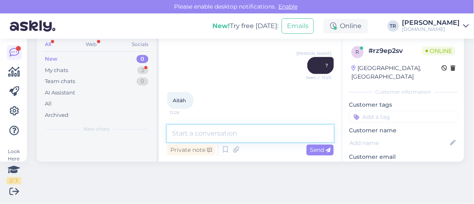
click at [203, 129] on textarea at bounding box center [250, 133] width 167 height 17
type textarea "Palun"
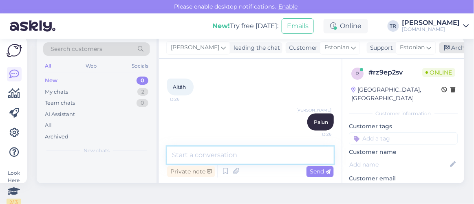
scroll to position [0, 0]
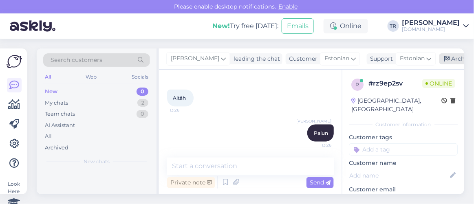
click at [456, 56] on div "Archive chat" at bounding box center [464, 58] width 51 height 11
